Goal: Find specific page/section: Find specific page/section

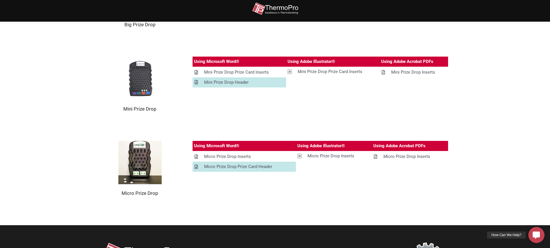
scroll to position [87, 0]
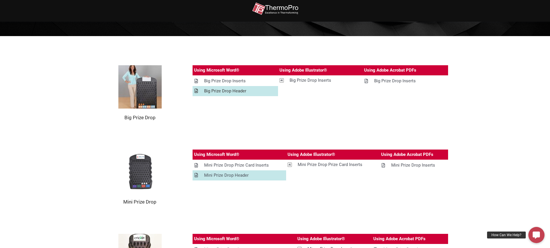
click at [216, 91] on div "Big Prize Drop Header" at bounding box center [225, 90] width 42 height 7
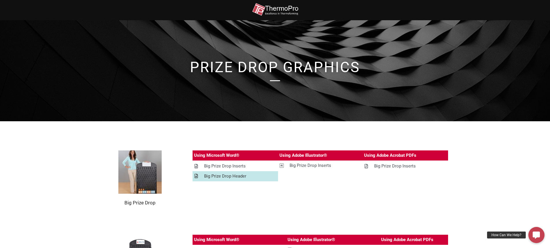
click at [219, 175] on div "Big Prize Drop Header" at bounding box center [225, 176] width 42 height 7
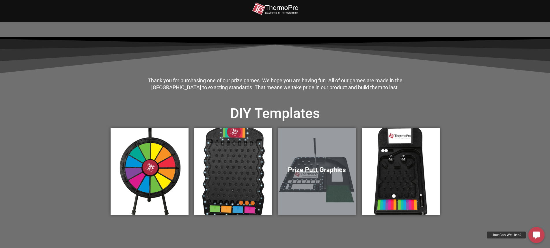
scroll to position [144, 0]
